Goal: Book appointment/travel/reservation

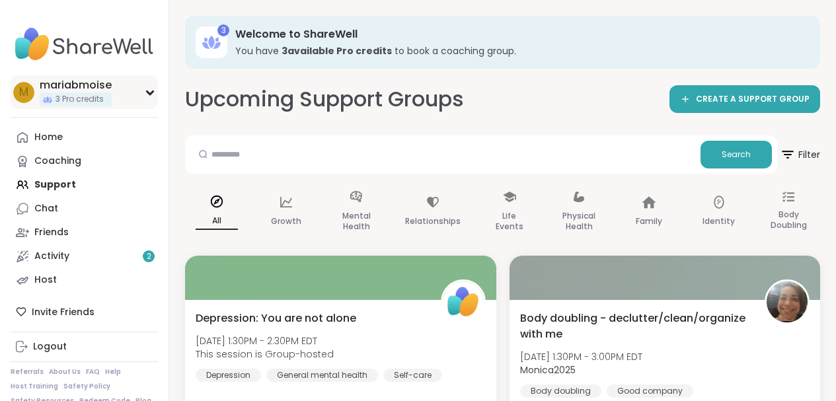
click at [69, 100] on span "3 Pro credits" at bounding box center [79, 99] width 48 height 11
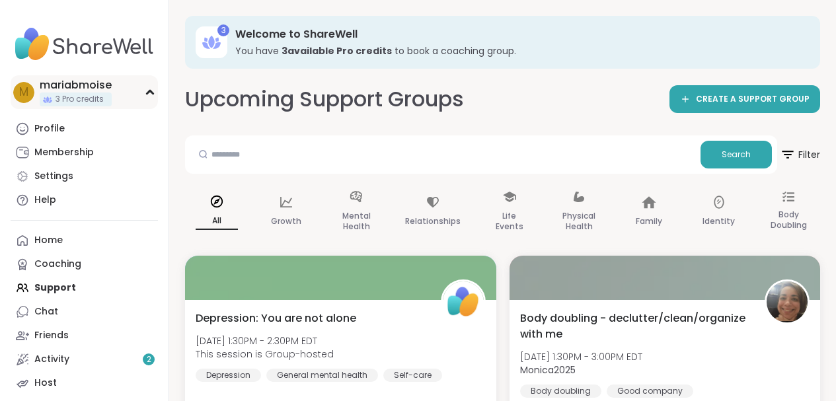
click at [76, 96] on span "3 Pro credits" at bounding box center [79, 99] width 48 height 11
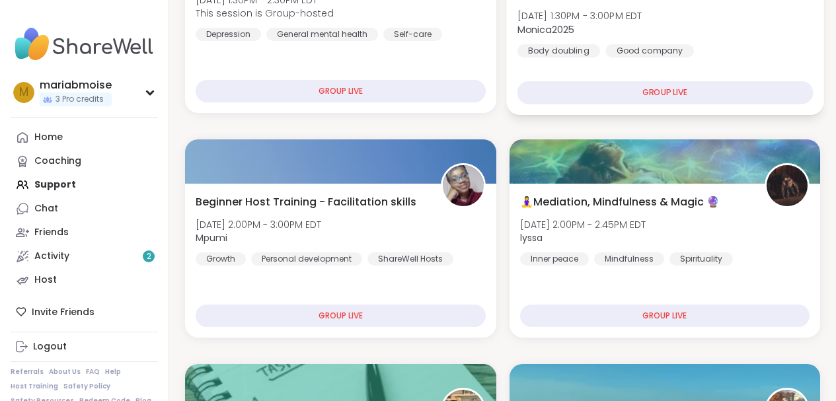
scroll to position [349, 0]
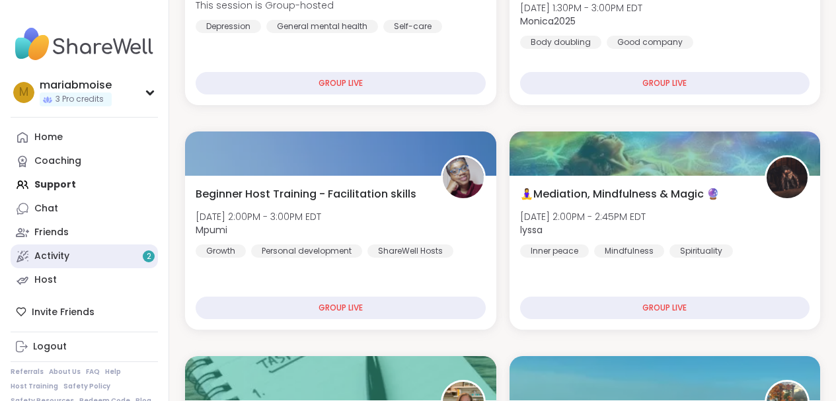
click at [45, 254] on div "Activity 2" at bounding box center [51, 256] width 35 height 13
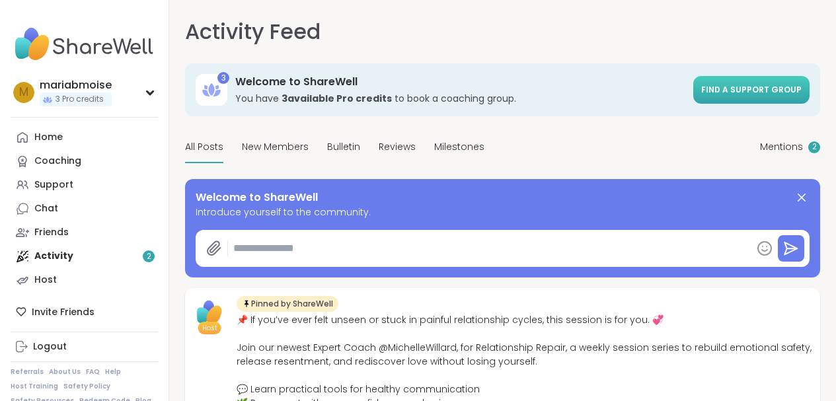
click at [701, 95] on span "Find a support group" at bounding box center [751, 89] width 100 height 11
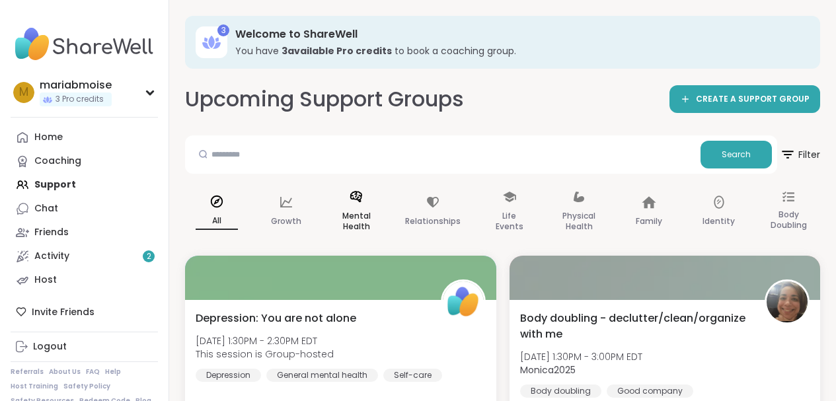
click at [348, 217] on p "Mental Health" at bounding box center [356, 221] width 42 height 26
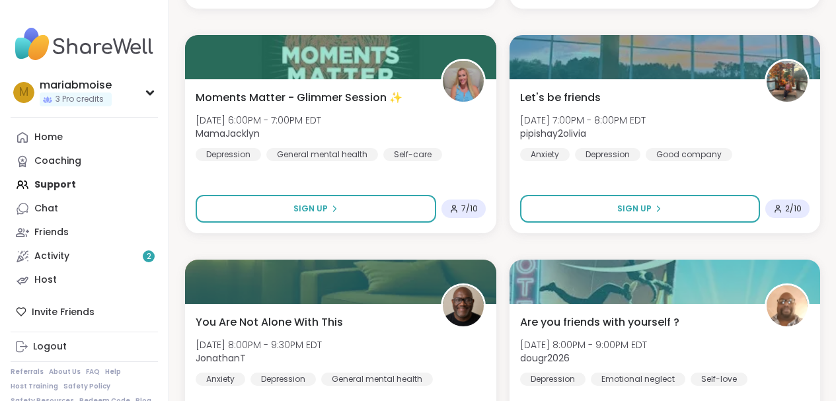
scroll to position [932, 0]
